Goal: Information Seeking & Learning: Learn about a topic

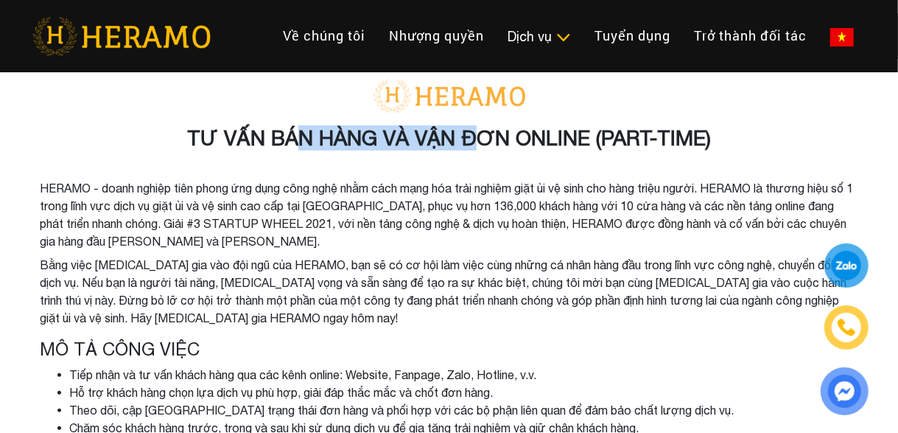
drag, startPoint x: 314, startPoint y: 136, endPoint x: 521, endPoint y: 138, distance: 207.1
click at [500, 136] on h3 "TƯ VẤN BÁN HÀNG VÀ VẬN ĐƠN ONLINE (PART-TIME)" at bounding box center [450, 137] width 818 height 25
click at [665, 189] on li "HERAMO - doanh nghiệp tiên phong ứng dụng công nghệ nhằm cách mạng hóa trải ngh…" at bounding box center [450, 214] width 818 height 71
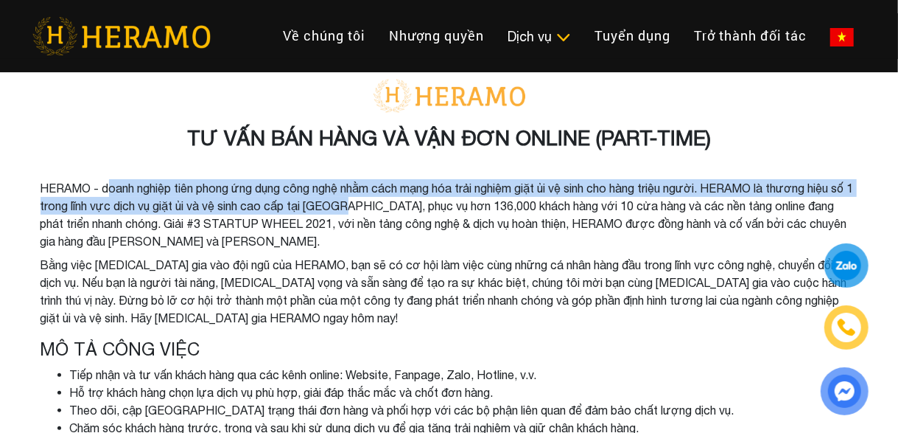
drag, startPoint x: 116, startPoint y: 185, endPoint x: 382, endPoint y: 209, distance: 266.3
click at [382, 209] on li "HERAMO - doanh nghiệp tiên phong ứng dụng công nghệ nhằm cách mạng hóa trải ngh…" at bounding box center [450, 214] width 818 height 71
click at [377, 188] on li "HERAMO - doanh nghiệp tiên phong ứng dụng công nghệ nhằm cách mạng hóa trải ngh…" at bounding box center [450, 214] width 818 height 71
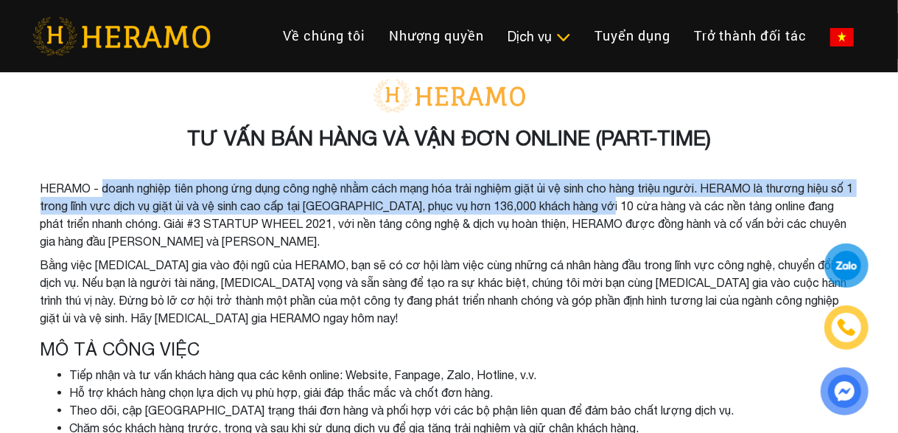
drag, startPoint x: 102, startPoint y: 190, endPoint x: 643, endPoint y: 200, distance: 541.0
click at [643, 200] on li "HERAMO - doanh nghiệp tiên phong ứng dụng công nghệ nhằm cách mạng hóa trải ngh…" at bounding box center [450, 214] width 818 height 71
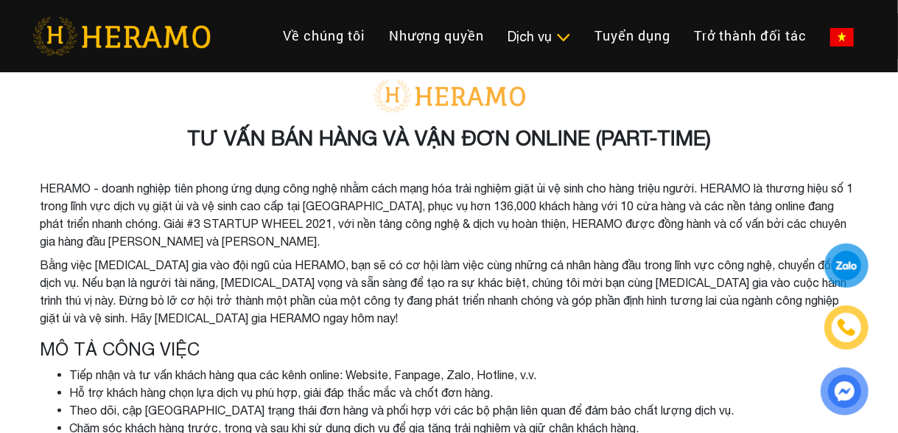
click at [81, 235] on li "HERAMO - doanh nghiệp tiên phong ứng dụng công nghệ nhằm cách mạng hóa trải ngh…" at bounding box center [450, 214] width 818 height 71
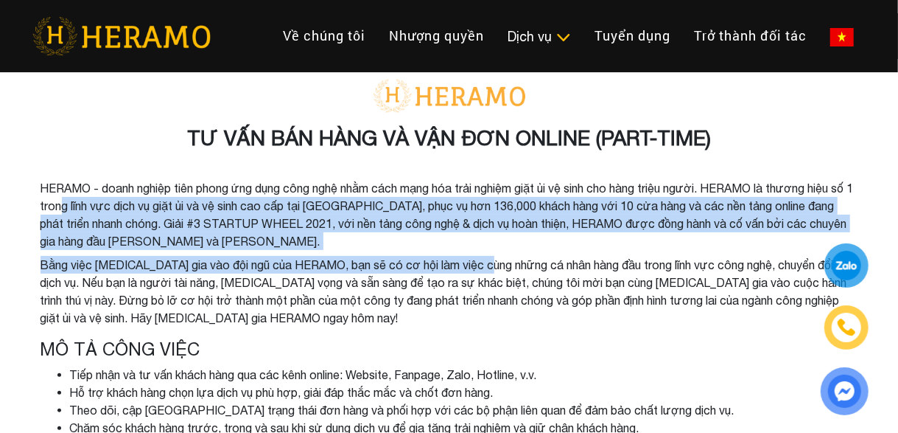
drag, startPoint x: 87, startPoint y: 213, endPoint x: 488, endPoint y: 238, distance: 401.6
click at [495, 262] on ul "HERAMO - doanh nghiệp tiên phong ứng dụng công nghệ nhằm cách mạng hóa trải ngh…" at bounding box center [450, 252] width 818 height 147
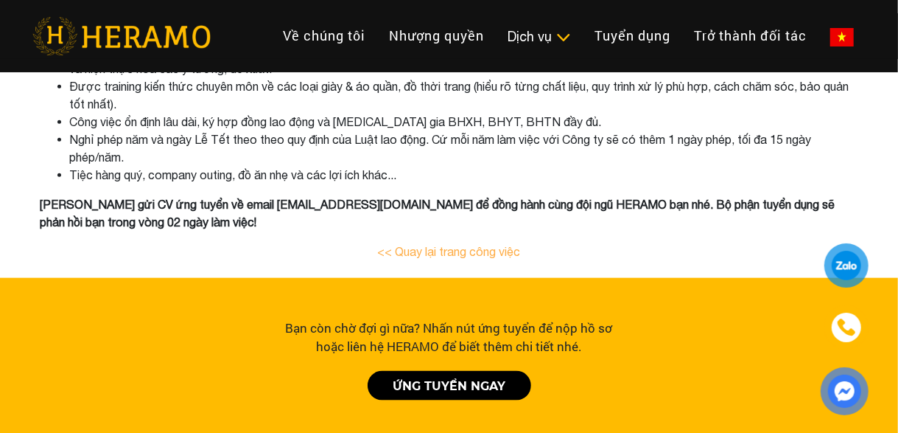
scroll to position [590, 0]
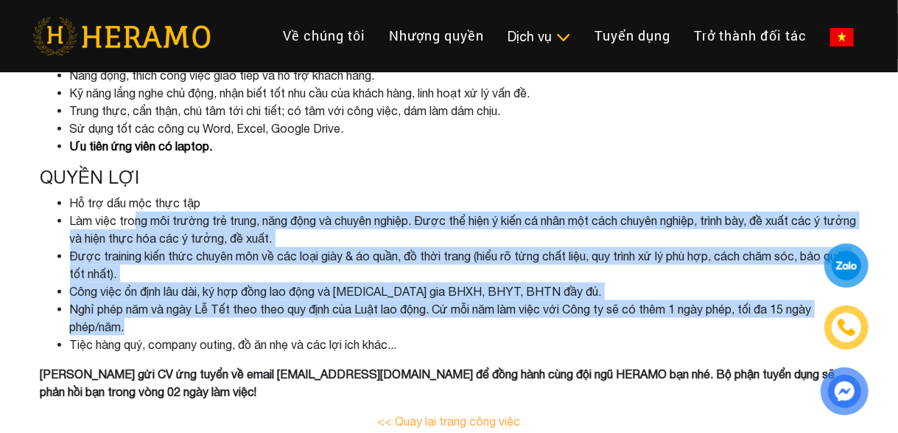
drag, startPoint x: 136, startPoint y: 226, endPoint x: 398, endPoint y: 321, distance: 278.8
click at [398, 321] on ul "Hỗ trợ dấu mộc thực tập Làm việc trong môi trường trẻ trung, năng động và chuyê…" at bounding box center [450, 273] width 818 height 159
click at [441, 311] on li "Nghỉ phép năm và ngày Lễ Tết theo theo quy định của Luật lao động. Cứ mỗi năm l…" at bounding box center [464, 317] width 788 height 35
